Goal: Information Seeking & Learning: Learn about a topic

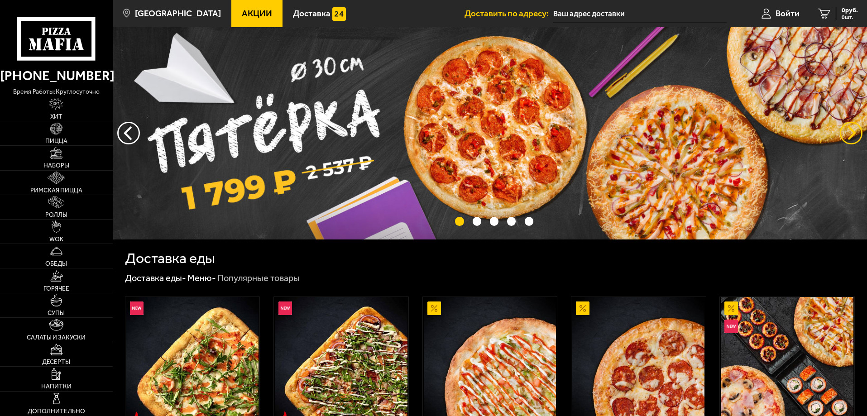
click at [851, 134] on button "предыдущий" at bounding box center [851, 133] width 23 height 23
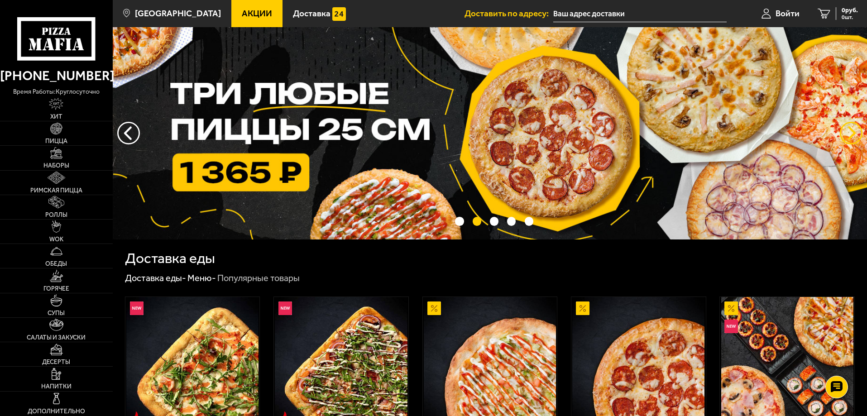
click at [851, 134] on button "предыдущий" at bounding box center [851, 133] width 23 height 23
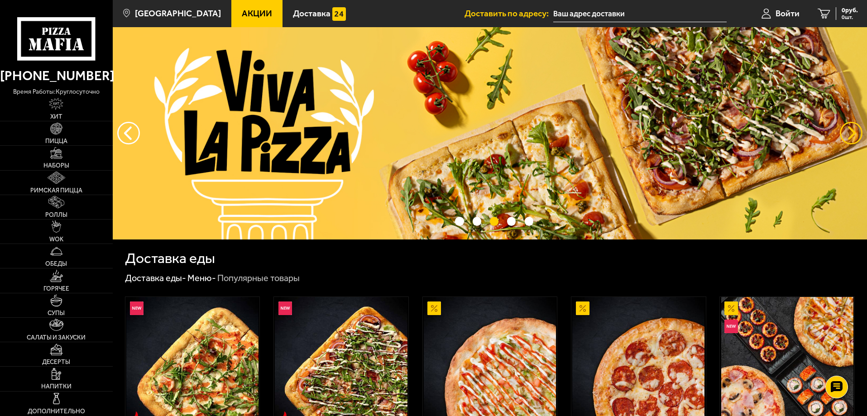
click at [851, 134] on button "предыдущий" at bounding box center [851, 133] width 23 height 23
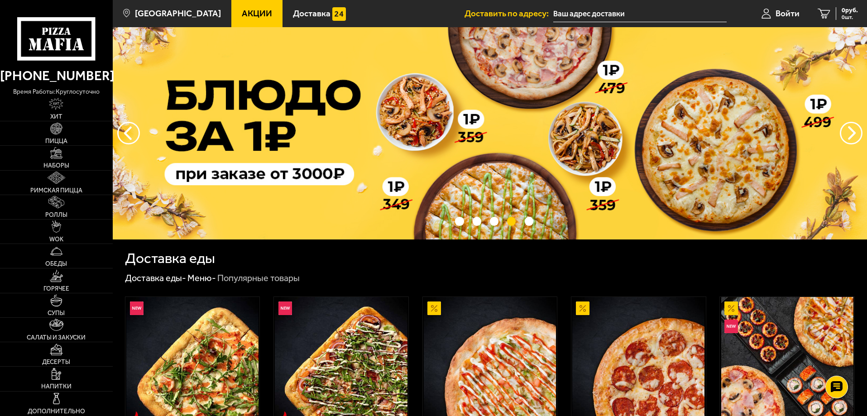
click at [176, 184] on img at bounding box center [490, 133] width 755 height 212
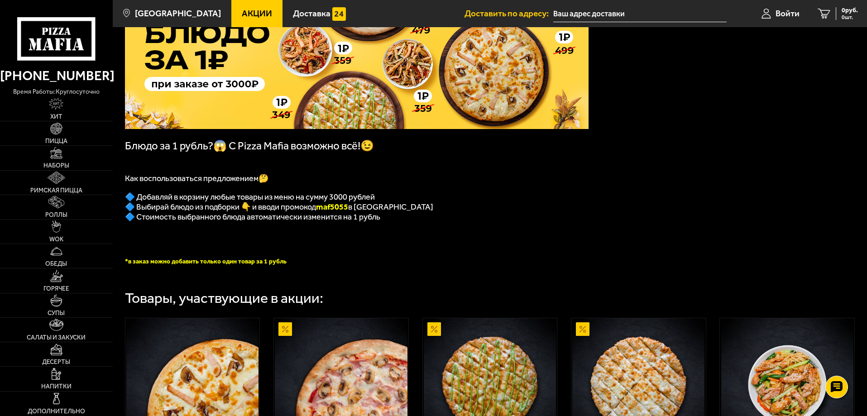
scroll to position [91, 0]
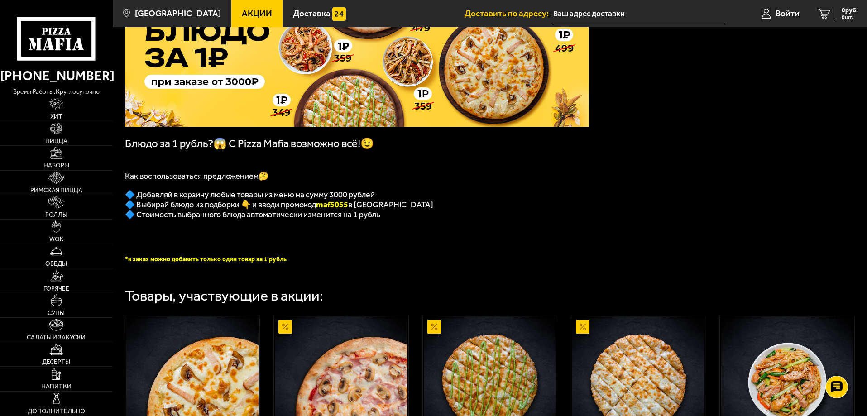
click at [327, 210] on b "maf5055" at bounding box center [332, 205] width 32 height 10
copy b "maf5055"
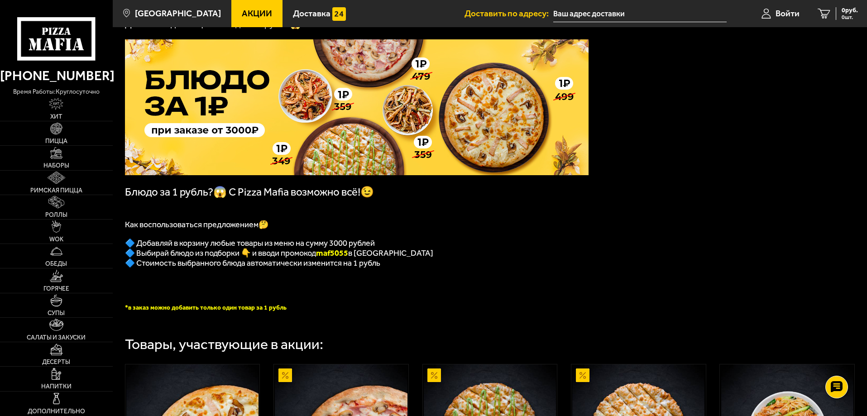
scroll to position [0, 0]
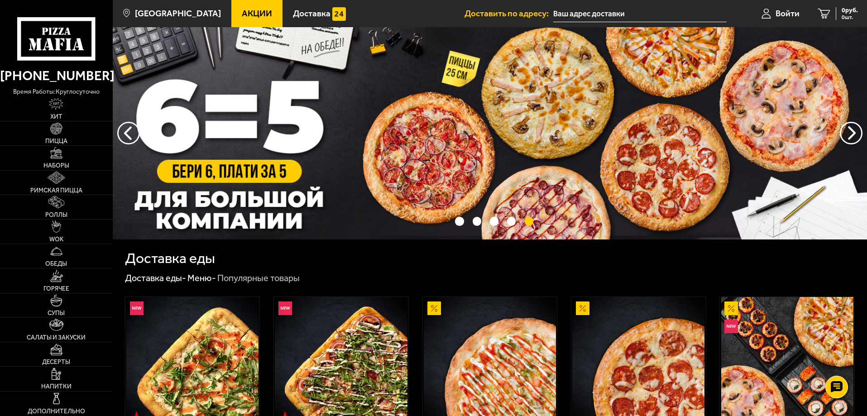
click at [242, 10] on span "Акции" at bounding box center [257, 13] width 30 height 9
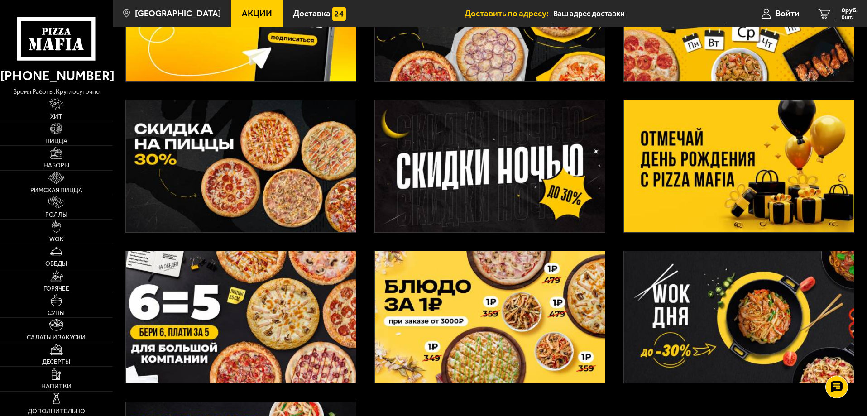
scroll to position [226, 0]
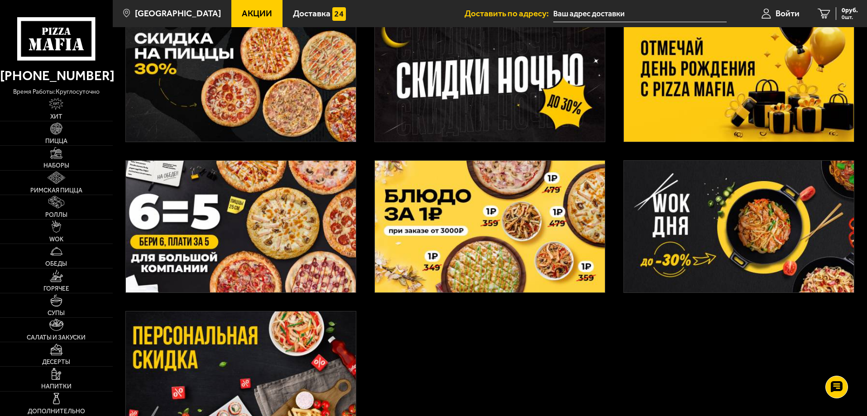
click at [683, 96] on img at bounding box center [739, 76] width 230 height 132
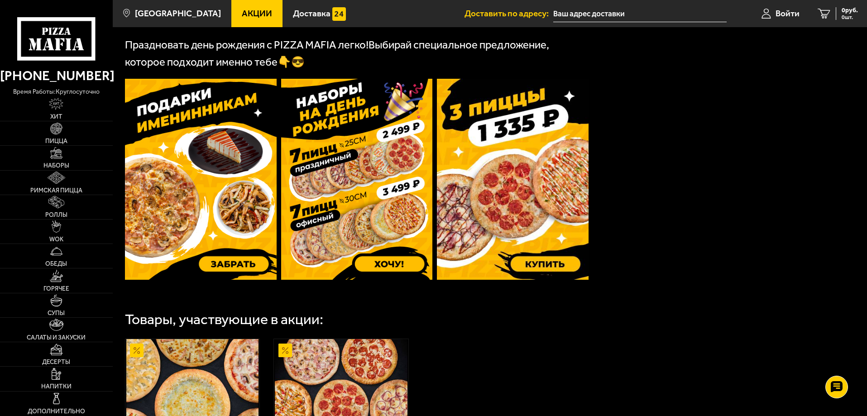
scroll to position [226, 0]
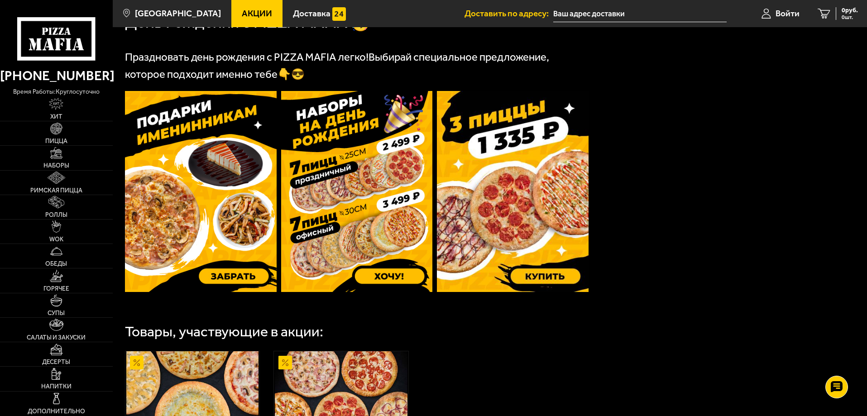
click at [227, 223] on img at bounding box center [201, 191] width 152 height 201
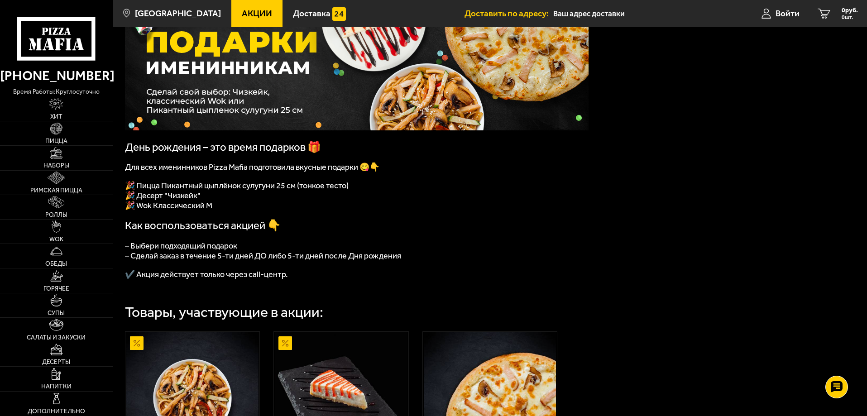
scroll to position [91, 0]
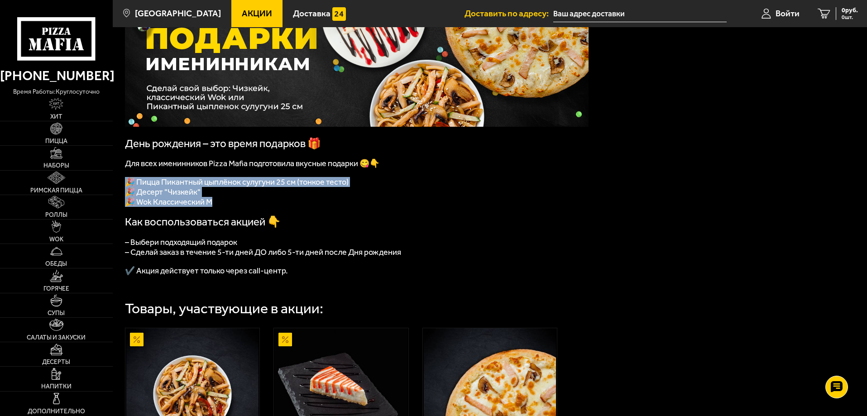
drag, startPoint x: 208, startPoint y: 207, endPoint x: 126, endPoint y: 187, distance: 84.4
click at [126, 187] on div "День рождения – это время подарков 🎁 Для всех именинников Pizza Mafia подготови…" at bounding box center [357, 133] width 464 height 285
